Goal: Check status: Check status

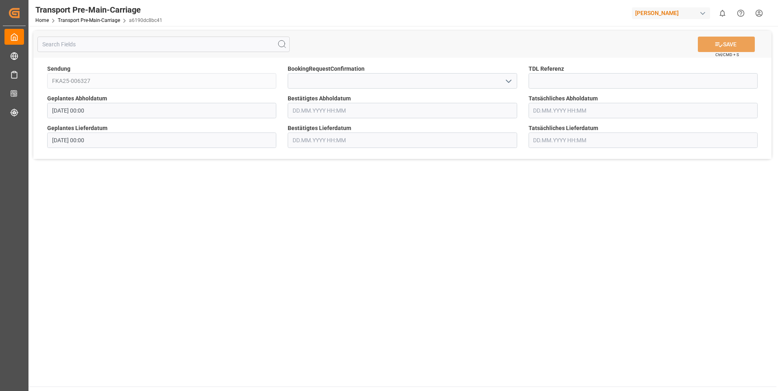
click at [509, 81] on icon "open menu" at bounding box center [508, 81] width 10 height 10
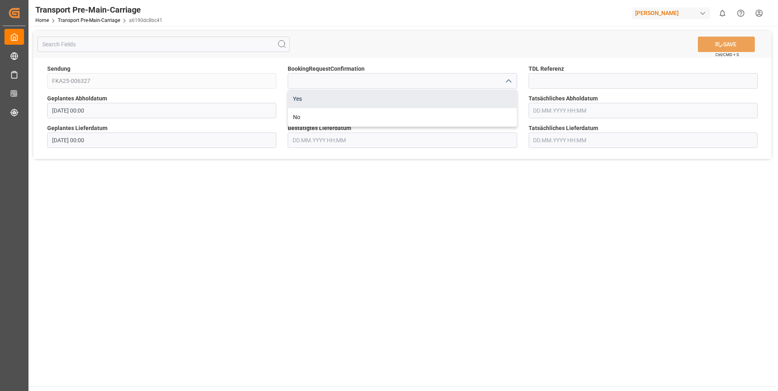
click at [496, 96] on div "Yes" at bounding box center [402, 99] width 228 height 18
type input "Yes"
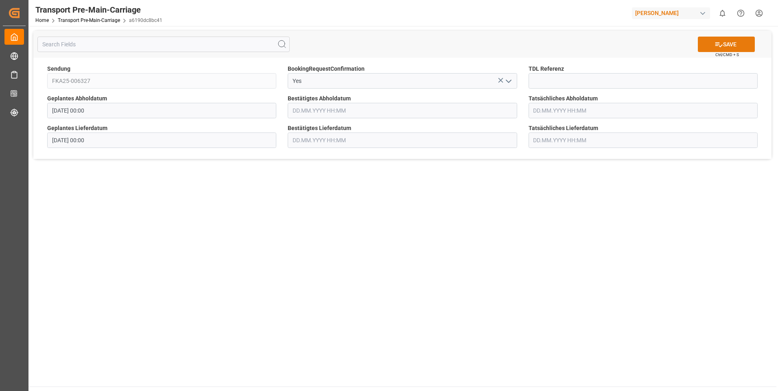
click at [714, 48] on icon at bounding box center [718, 44] width 9 height 9
click at [508, 83] on icon "open menu" at bounding box center [508, 81] width 10 height 10
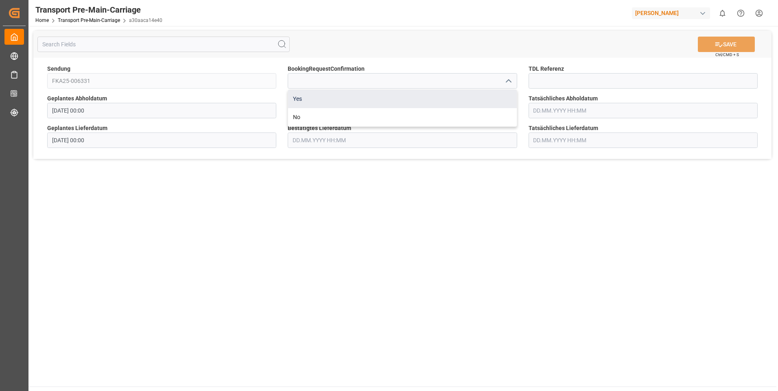
click at [500, 94] on div "Yes" at bounding box center [402, 99] width 228 height 18
type input "Yes"
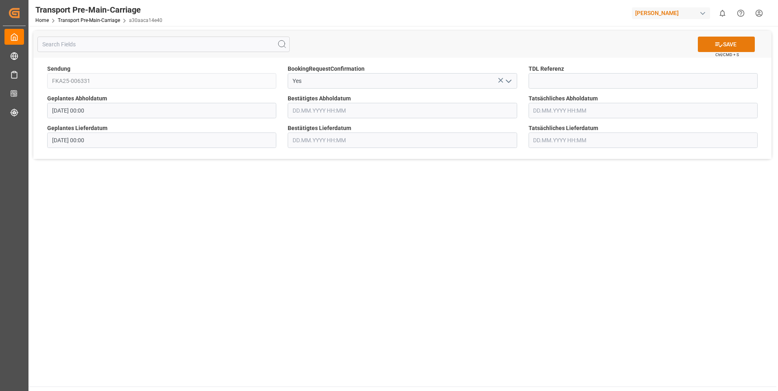
click at [716, 47] on icon at bounding box center [718, 44] width 9 height 9
click at [511, 83] on icon "open menu" at bounding box center [508, 81] width 10 height 10
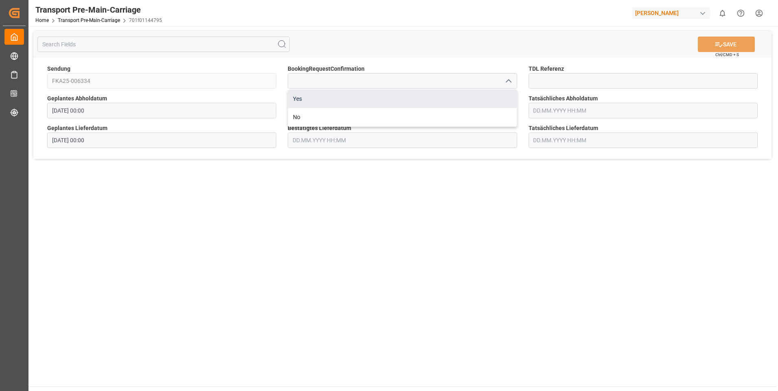
click at [482, 92] on div "Yes" at bounding box center [402, 99] width 228 height 18
type input "Yes"
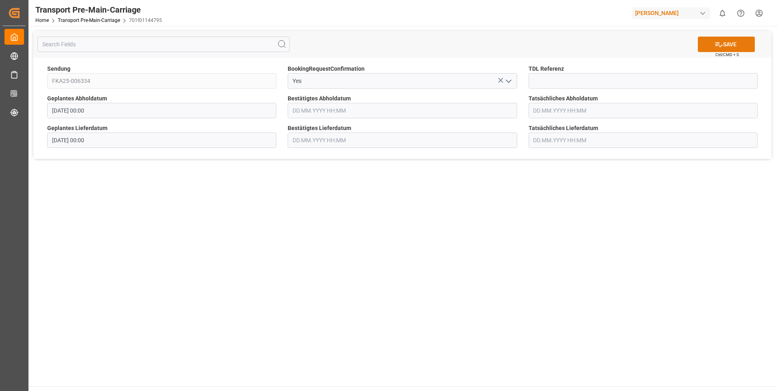
click at [719, 44] on icon at bounding box center [718, 44] width 9 height 9
